Goal: Transaction & Acquisition: Purchase product/service

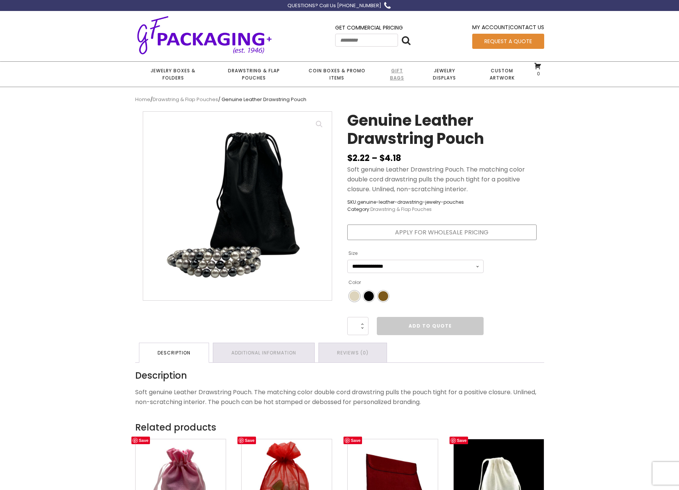
click at [394, 75] on link "Gift Bags" at bounding box center [396, 74] width 39 height 25
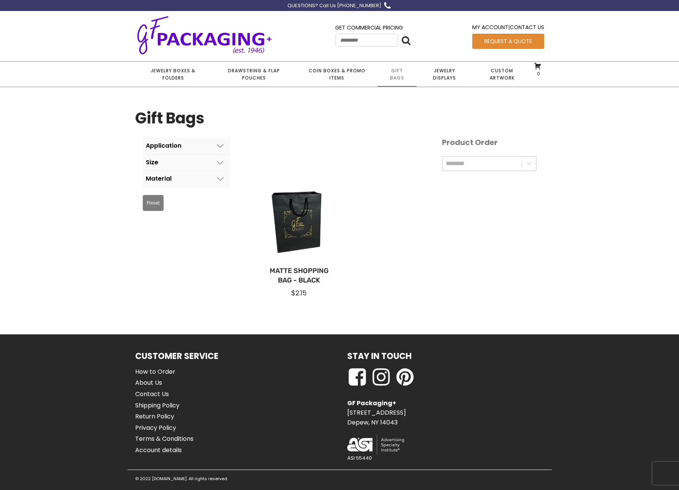
click at [201, 163] on button "Size" at bounding box center [186, 162] width 87 height 16
click at [199, 163] on icon at bounding box center [195, 162] width 7 height 7
click at [196, 159] on icon at bounding box center [195, 162] width 7 height 7
click at [150, 185] on span at bounding box center [150, 186] width 8 height 8
